Goal: Task Accomplishment & Management: Use online tool/utility

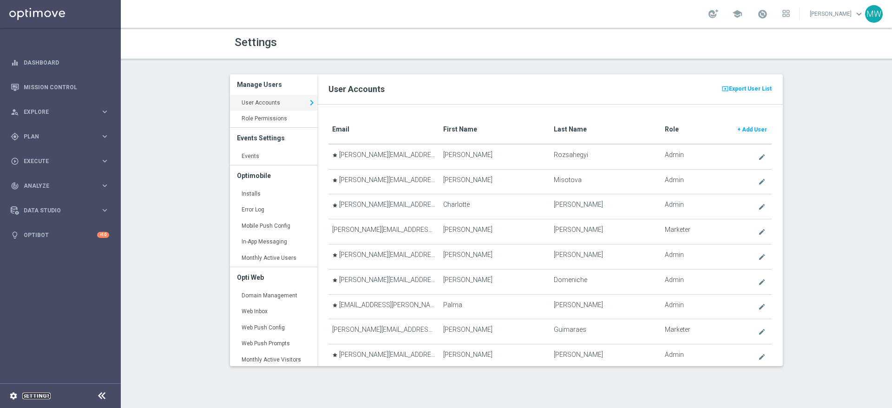
click at [43, 397] on link "Settings" at bounding box center [36, 396] width 28 height 6
click at [263, 154] on link "Events keyboard_arrow_right" at bounding box center [273, 156] width 87 height 17
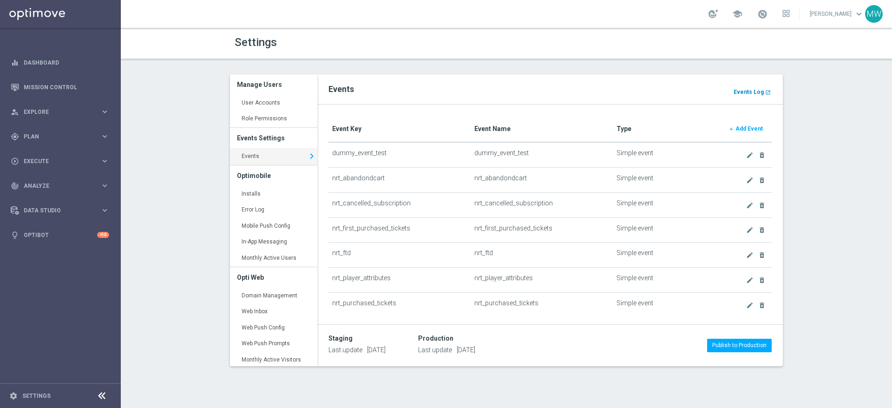
click at [741, 90] on b "Events Log" at bounding box center [749, 92] width 30 height 7
click at [742, 128] on b "Add Event" at bounding box center [748, 128] width 27 height 7
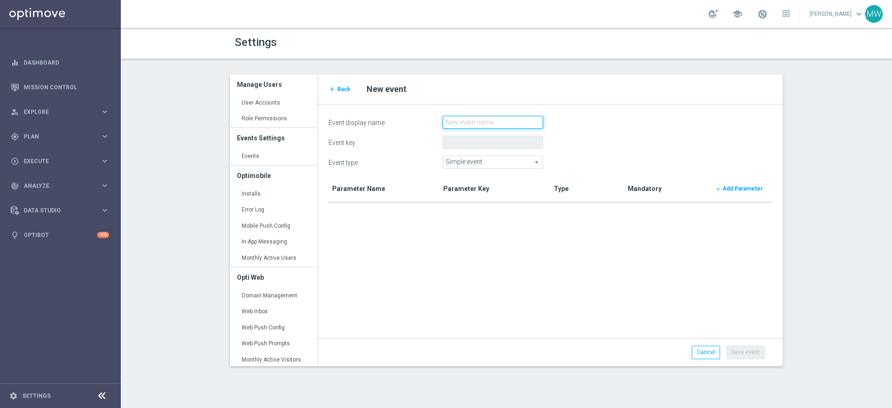
click at [471, 119] on input "Event display name" at bounding box center [493, 122] width 100 height 13
type input "login"
click at [705, 355] on link "Cancel" at bounding box center [706, 352] width 28 height 13
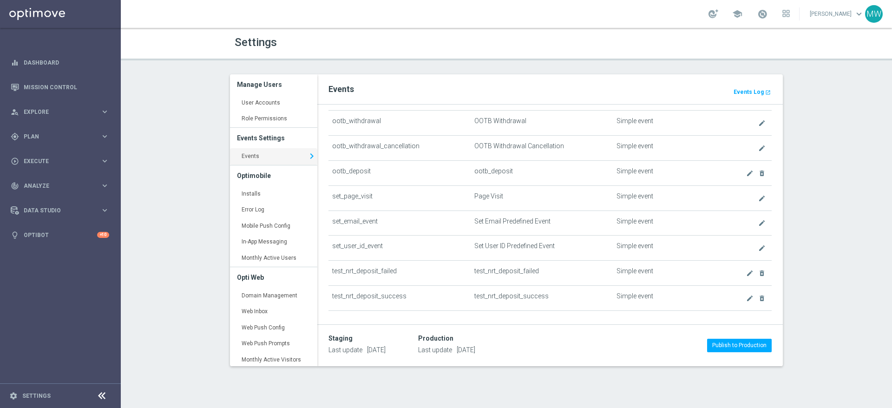
scroll to position [505, 0]
click at [361, 198] on td "set_page_visit" at bounding box center [399, 199] width 142 height 25
click at [355, 172] on td "ootb_deposit" at bounding box center [399, 174] width 142 height 25
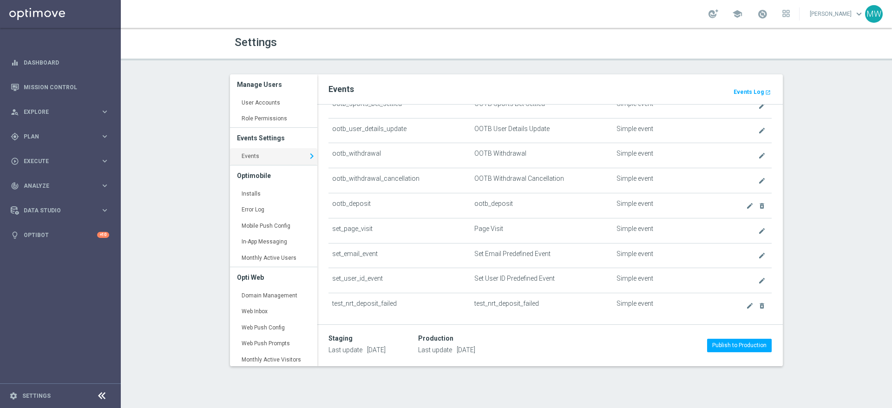
scroll to position [381, 0]
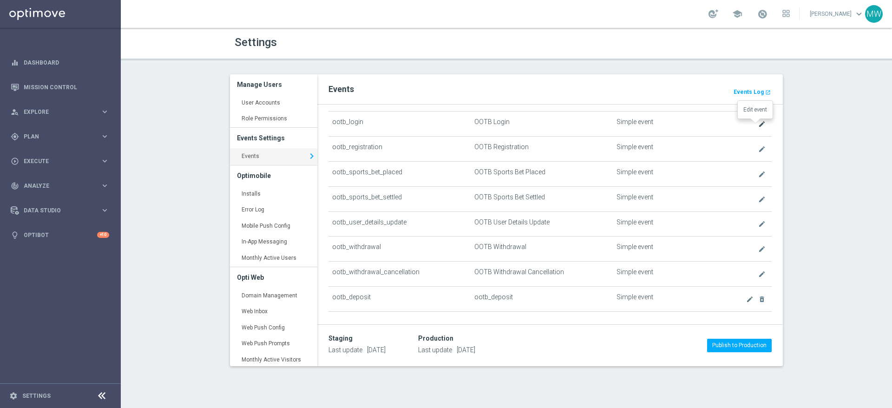
click at [758, 122] on icon "create" at bounding box center [761, 123] width 7 height 7
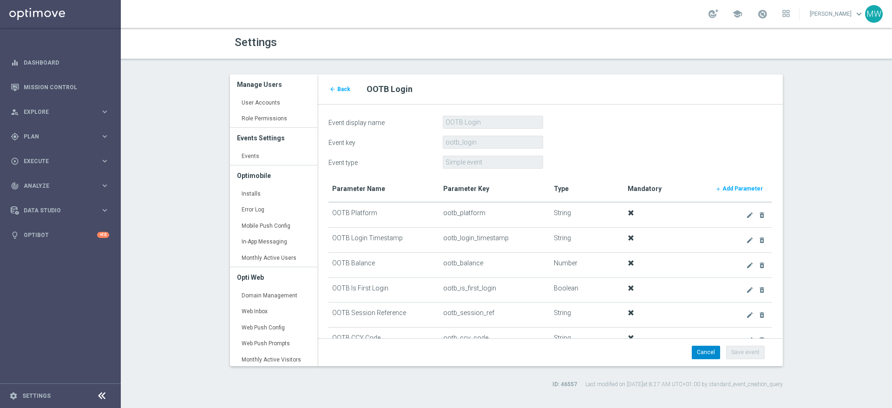
click at [709, 355] on link "Cancel" at bounding box center [706, 352] width 28 height 13
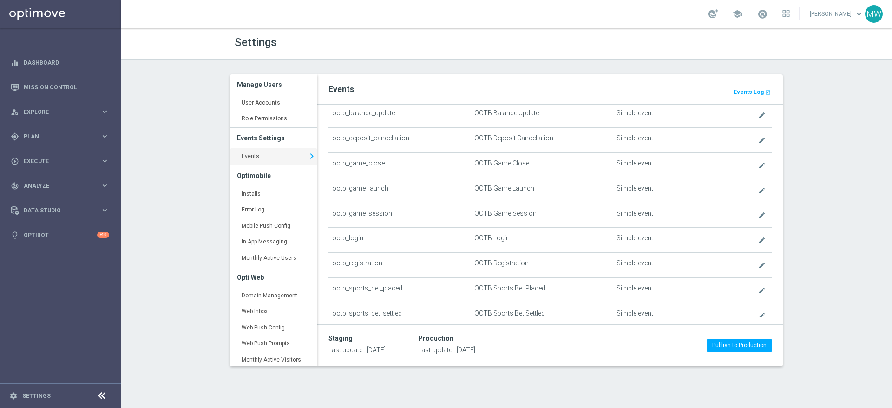
scroll to position [269, 0]
click at [758, 235] on icon "create" at bounding box center [761, 236] width 7 height 7
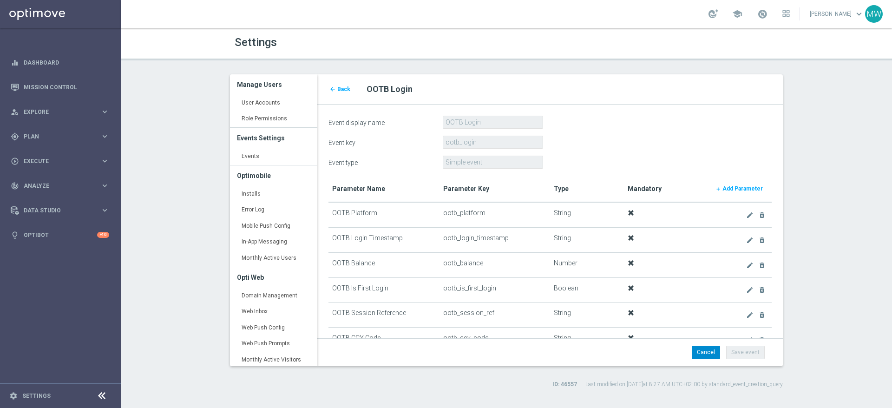
click at [706, 353] on link "Cancel" at bounding box center [706, 352] width 28 height 13
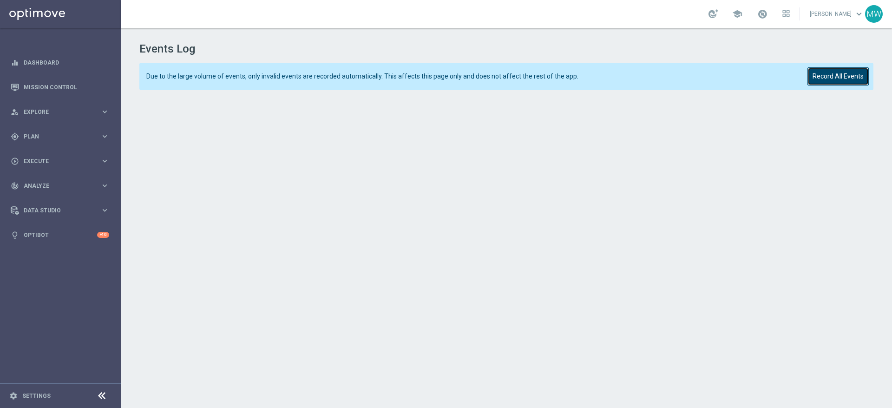
click at [821, 78] on button "Record All Events" at bounding box center [837, 76] width 61 height 18
